Goal: Navigation & Orientation: Find specific page/section

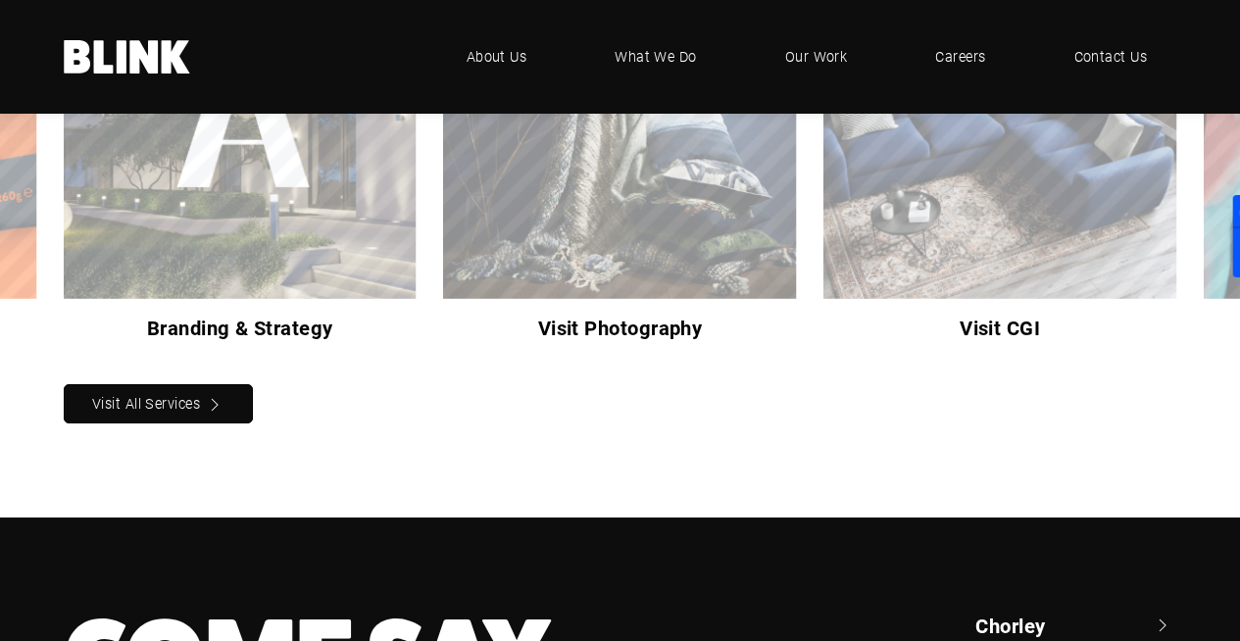
scroll to position [2002, 0]
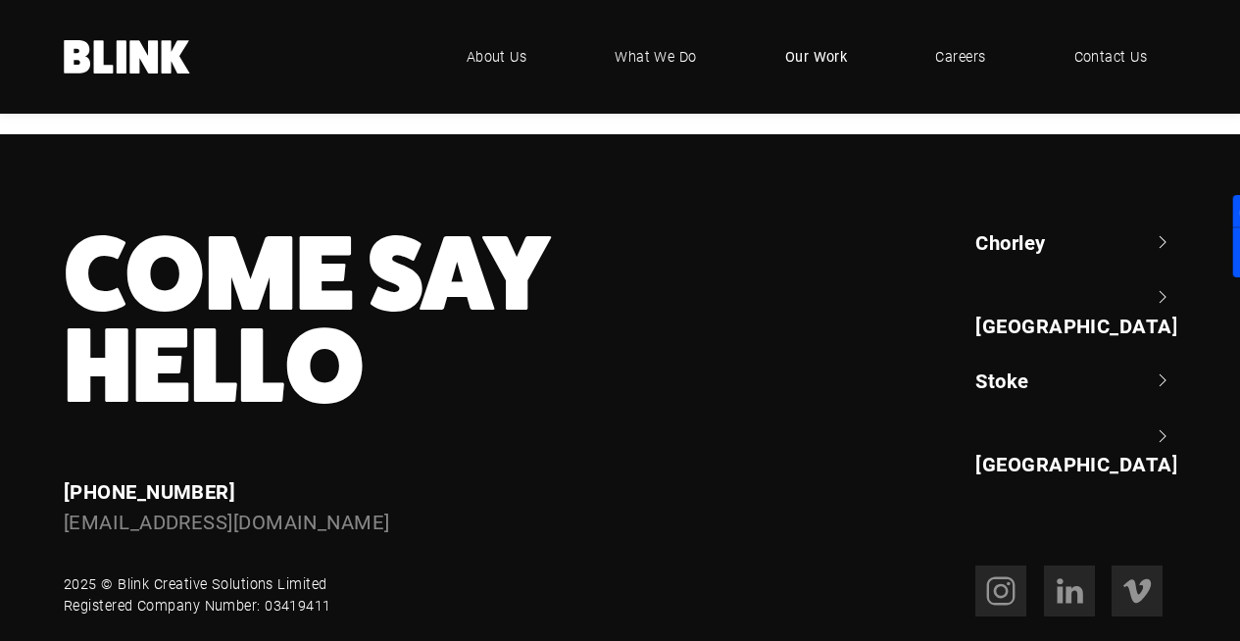
click at [812, 59] on span "Our Work" at bounding box center [816, 57] width 63 height 22
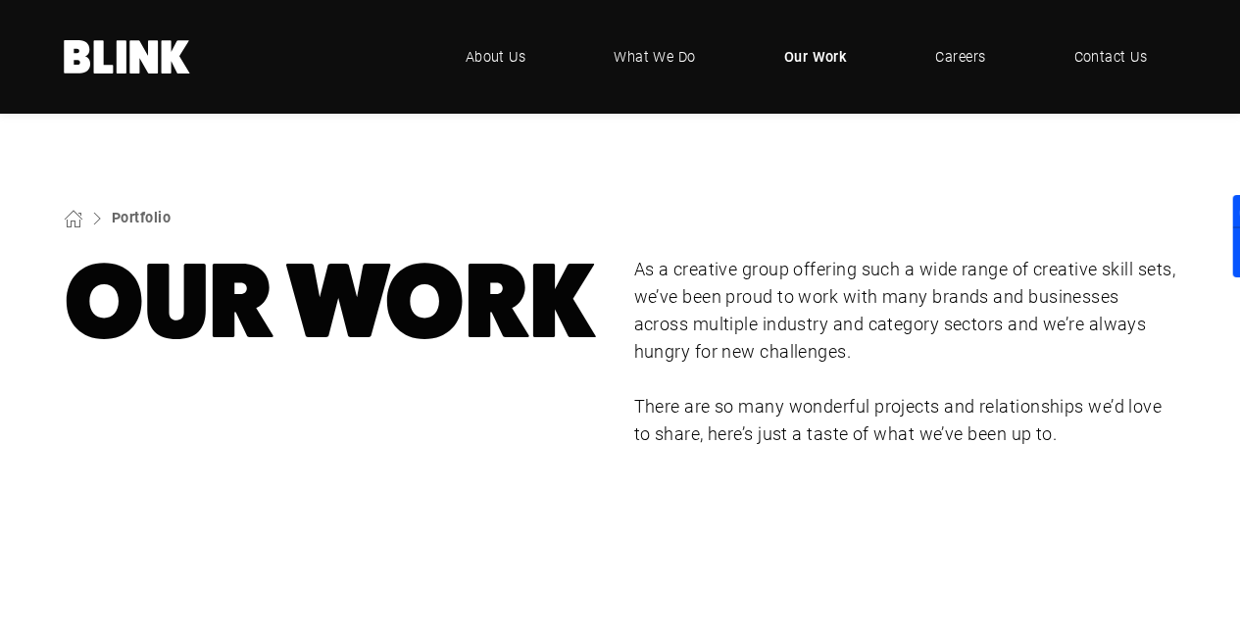
click at [122, 64] on icon at bounding box center [122, 56] width 10 height 33
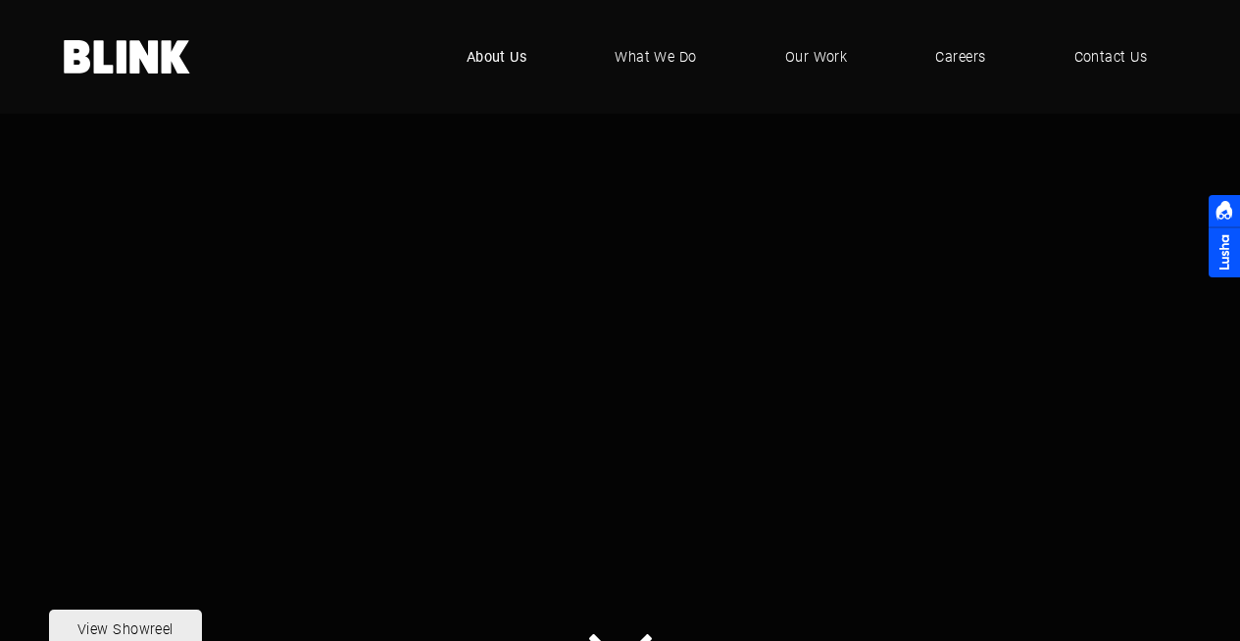
click at [516, 56] on span "About Us" at bounding box center [496, 57] width 61 height 22
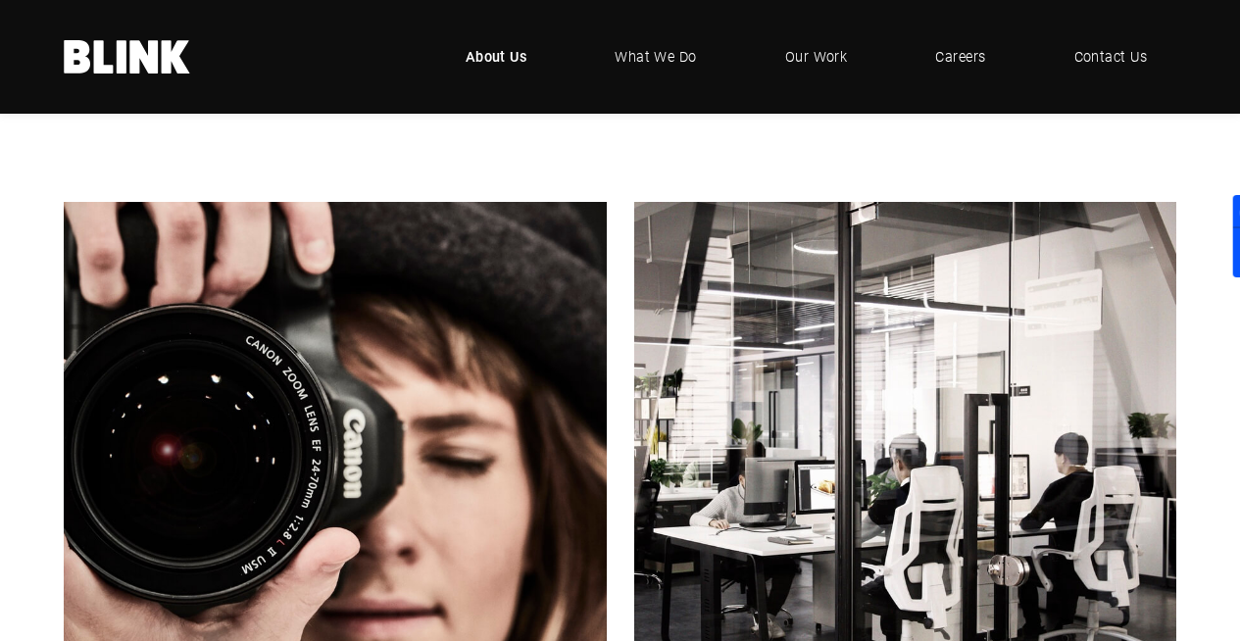
scroll to position [443, 0]
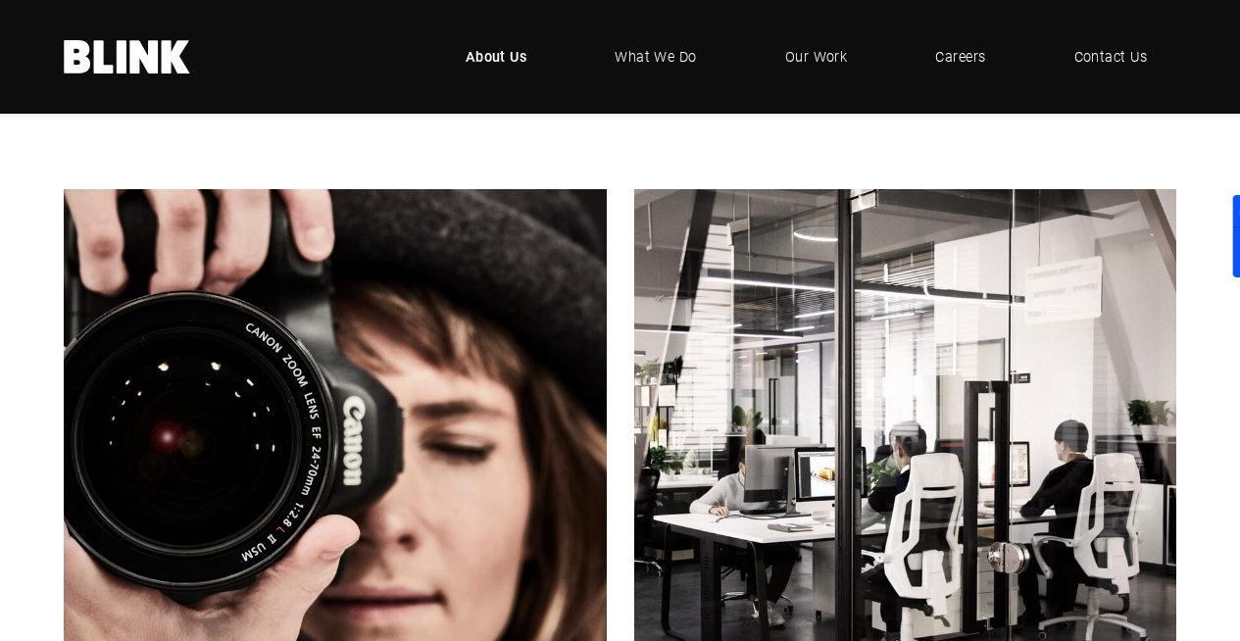
click at [0, 0] on link "Next slide" at bounding box center [0, 0] width 0 height 0
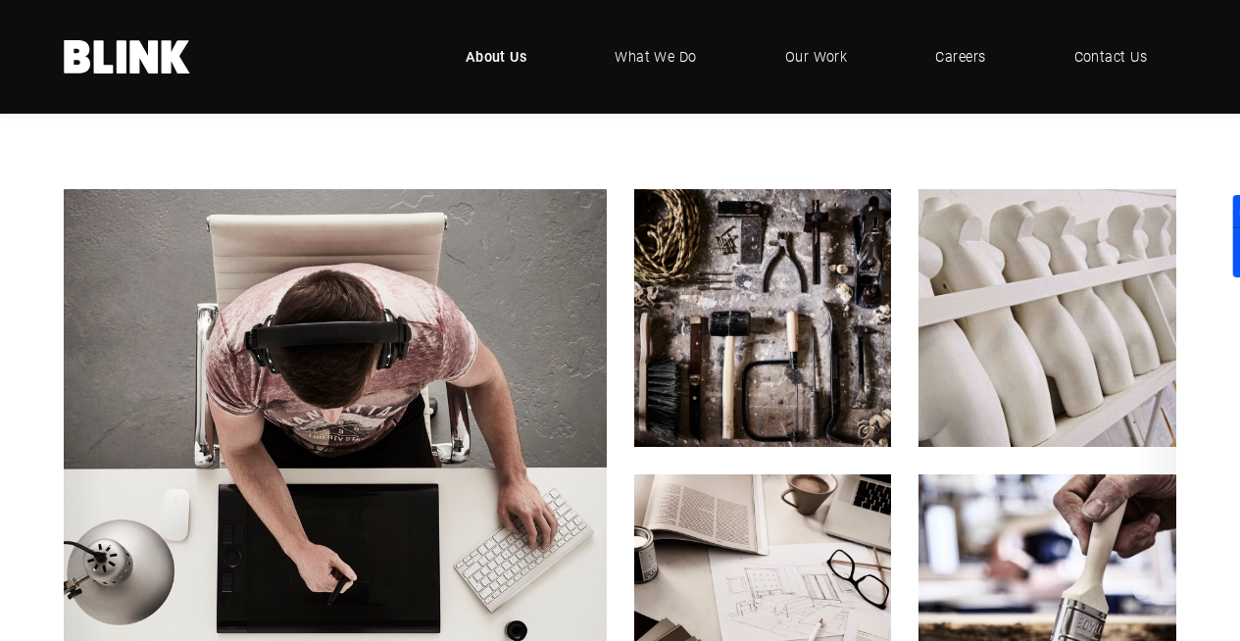
click at [0, 0] on polyline "Next slide" at bounding box center [0, 0] width 0 height 0
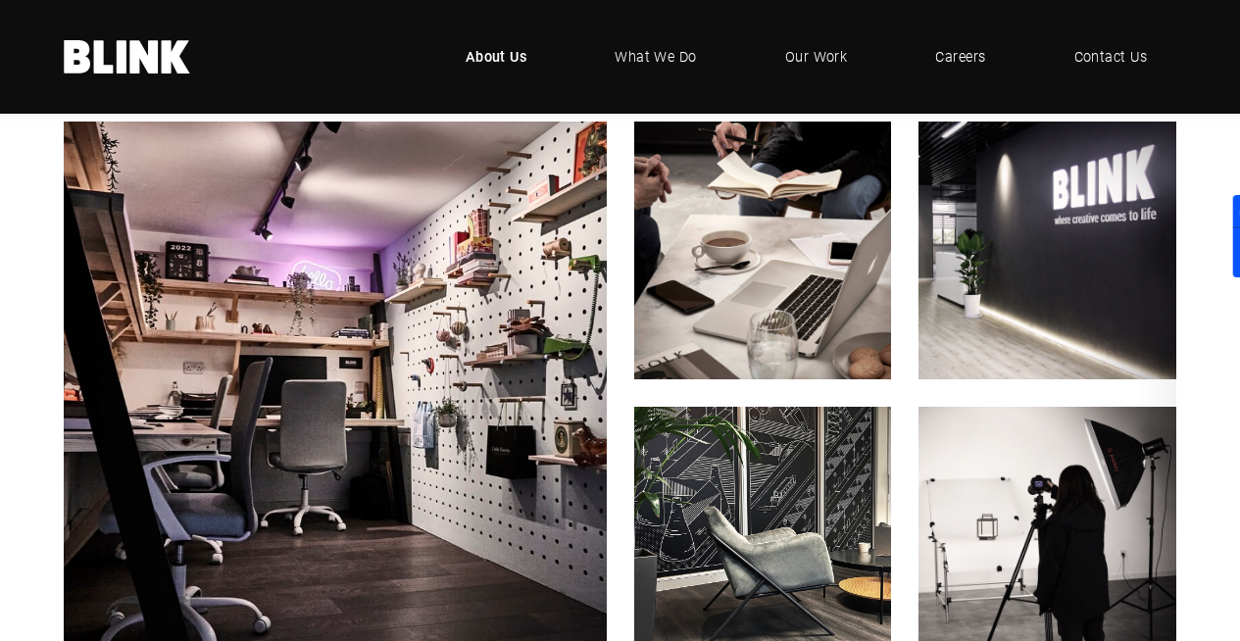
scroll to position [511, 0]
click at [0, 0] on polyline "Next slide" at bounding box center [0, 0] width 0 height 0
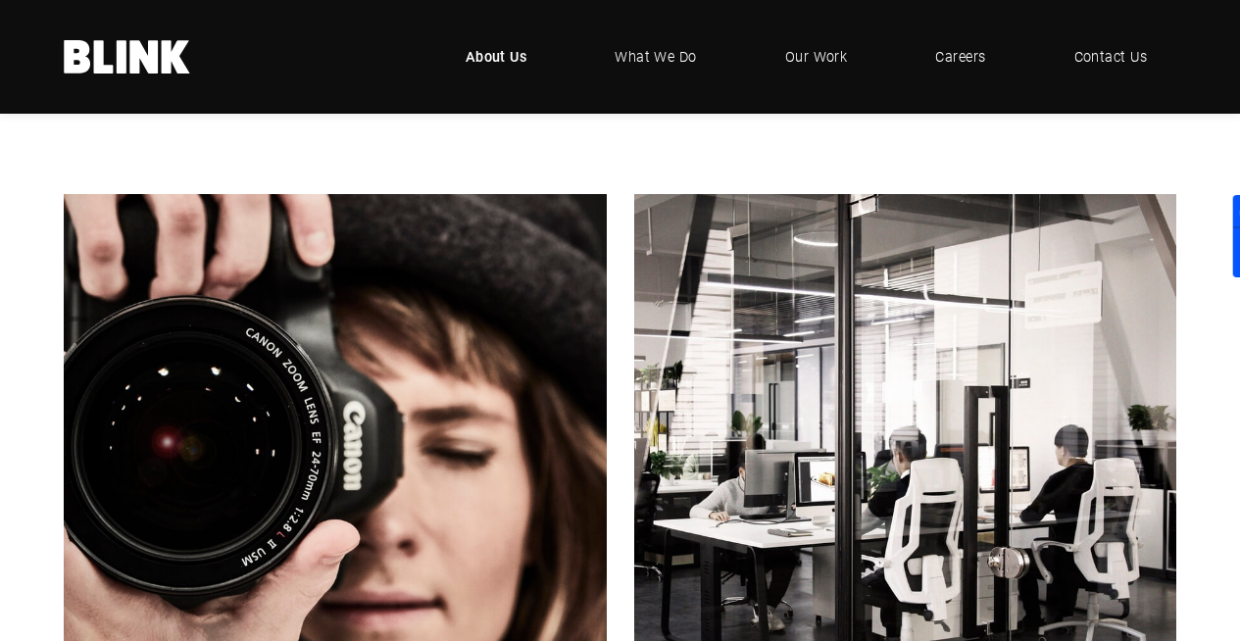
scroll to position [361, 0]
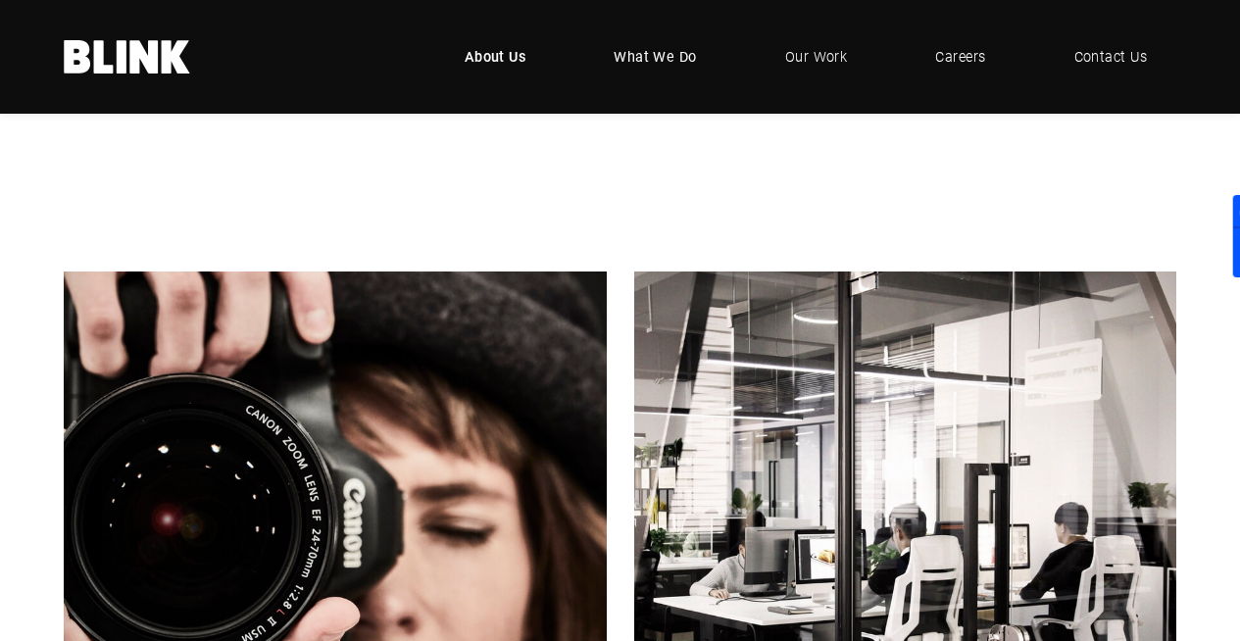
click at [673, 56] on span "What We Do" at bounding box center [654, 57] width 83 height 22
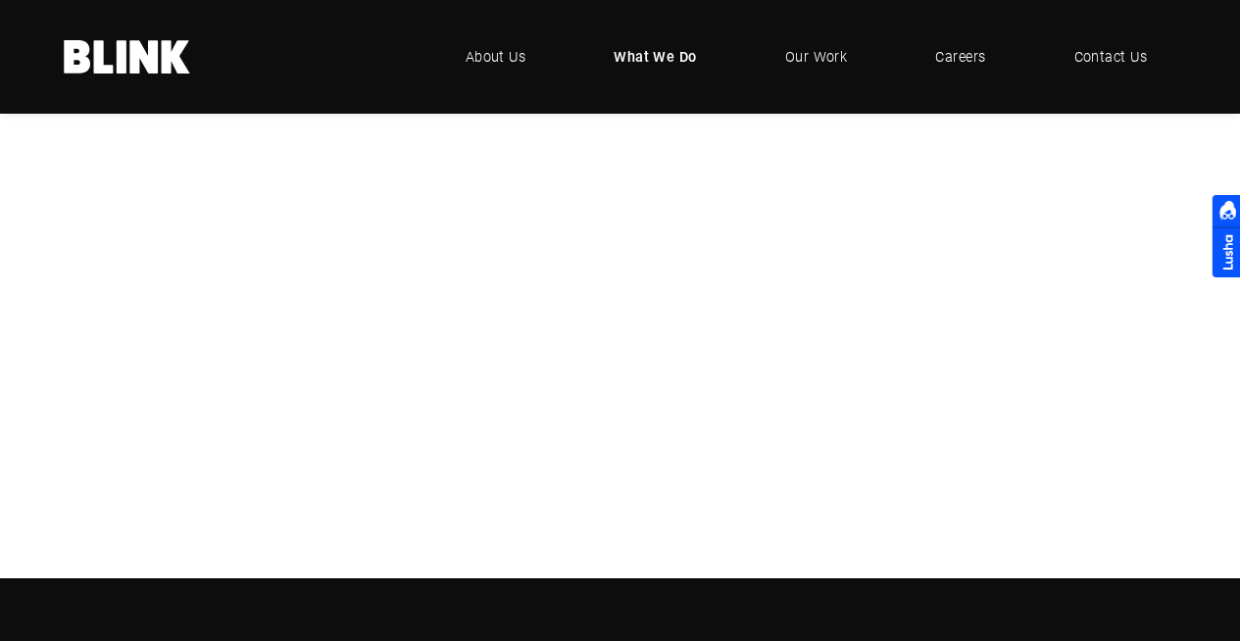
scroll to position [540, 0]
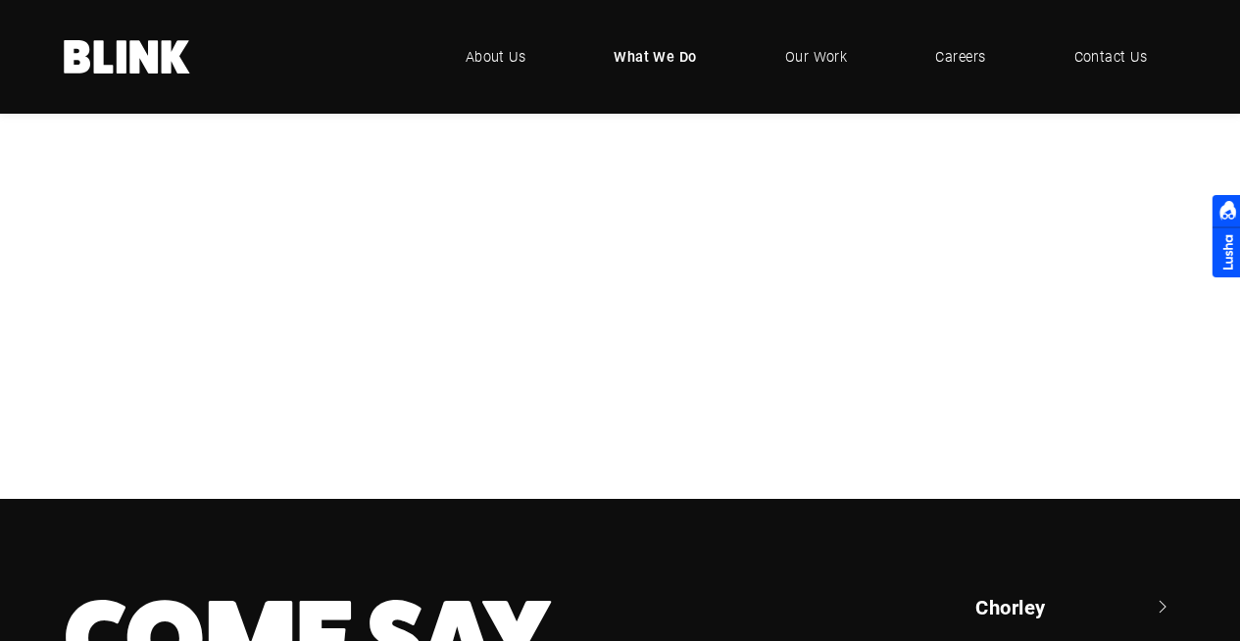
click at [0, 0] on div "Video & Animation" at bounding box center [0, 0] width 0 height 0
